Goal: Information Seeking & Learning: Check status

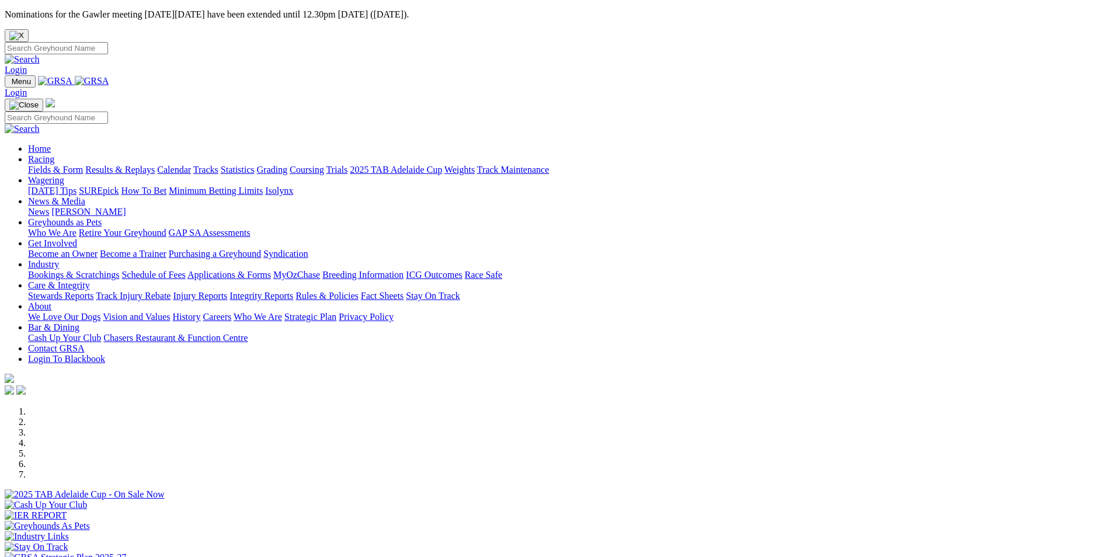
click at [155, 165] on link "Results & Replays" at bounding box center [119, 170] width 69 height 10
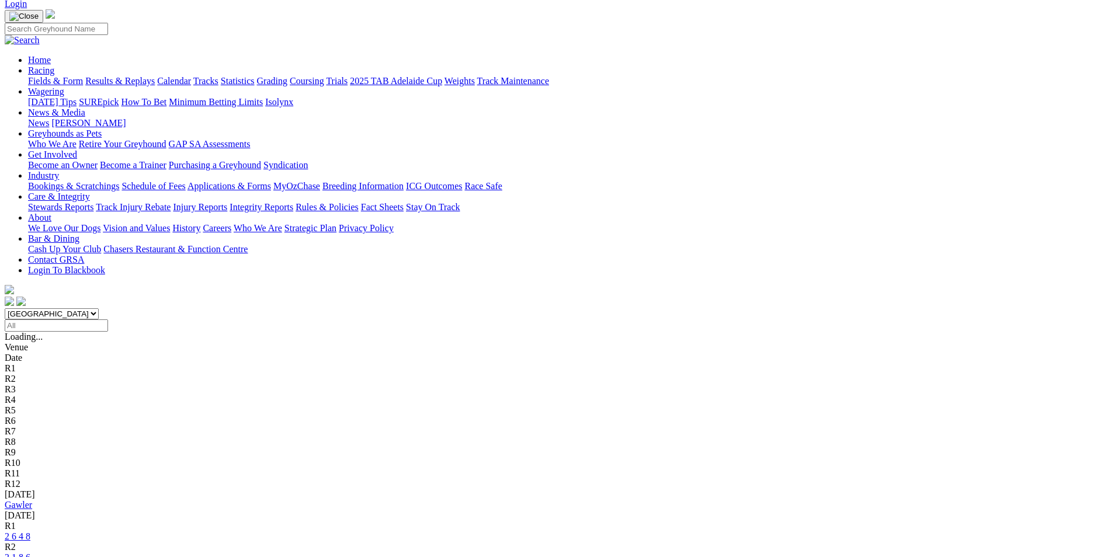
scroll to position [117, 0]
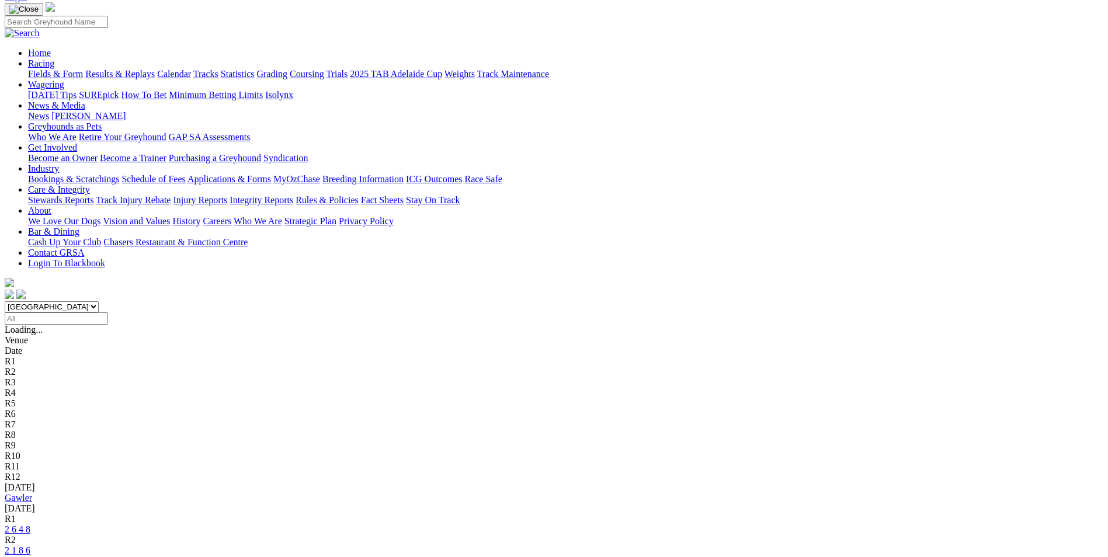
click at [30, 524] on link "2 6 4 8" at bounding box center [18, 529] width 26 height 10
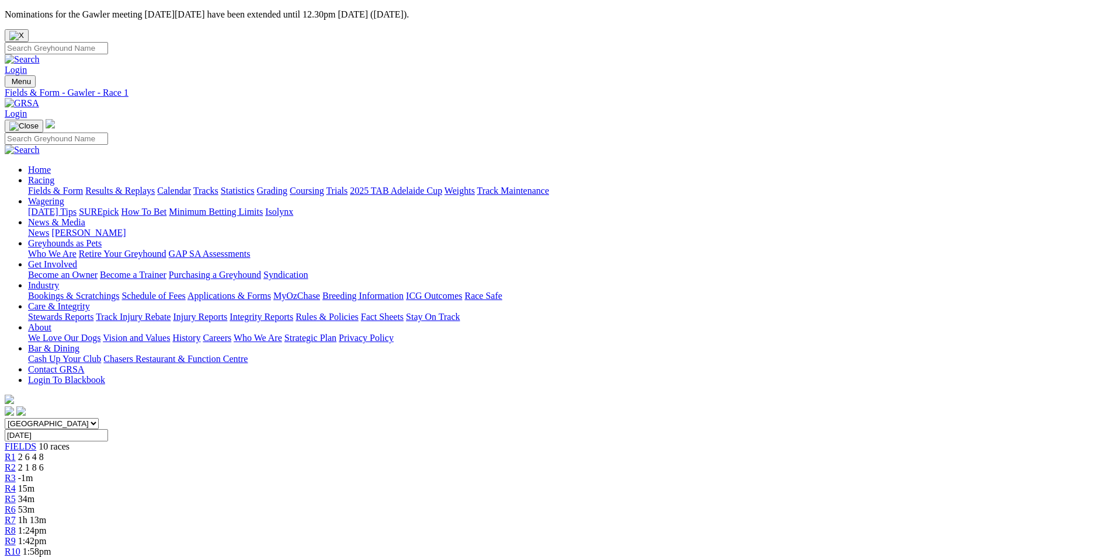
click at [16, 463] on span "R2" at bounding box center [10, 468] width 11 height 10
